Goal: Find specific page/section: Find specific page/section

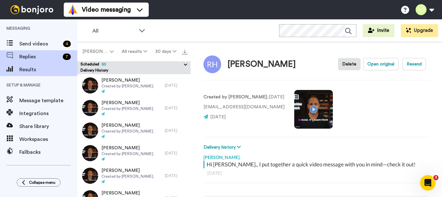
scroll to position [2, 0]
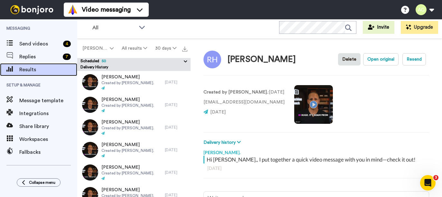
click at [32, 70] on span "Results" at bounding box center [48, 70] width 58 height 8
